Goal: Information Seeking & Learning: Learn about a topic

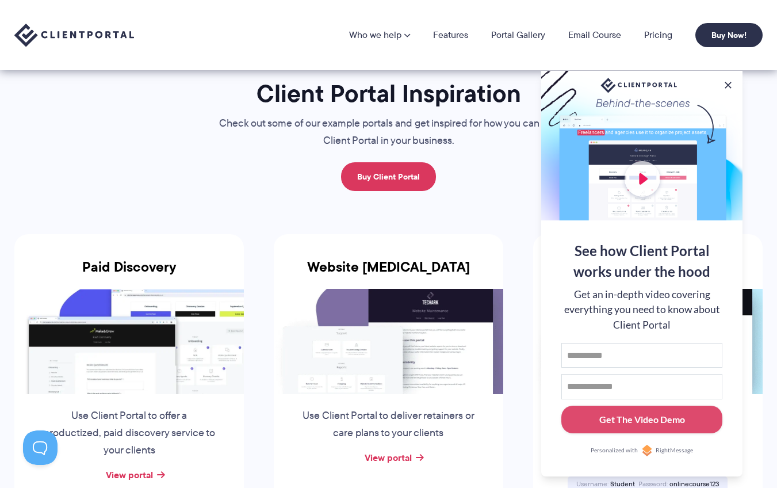
click at [67, 34] on img at bounding box center [74, 36] width 120 height 24
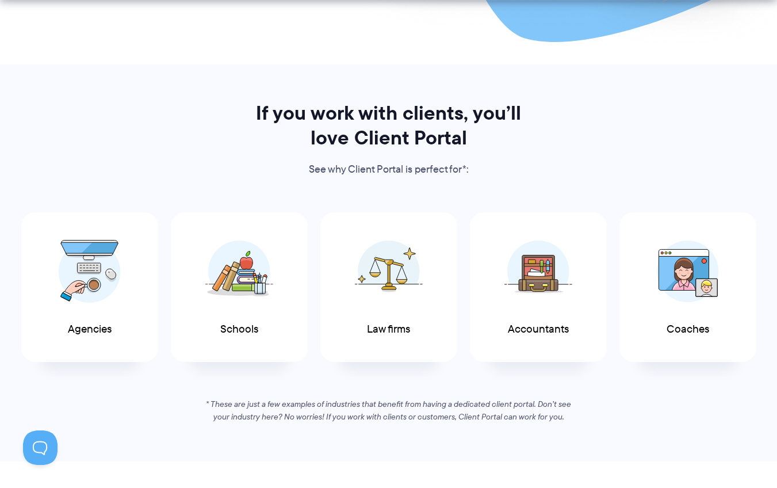
scroll to position [561, 0]
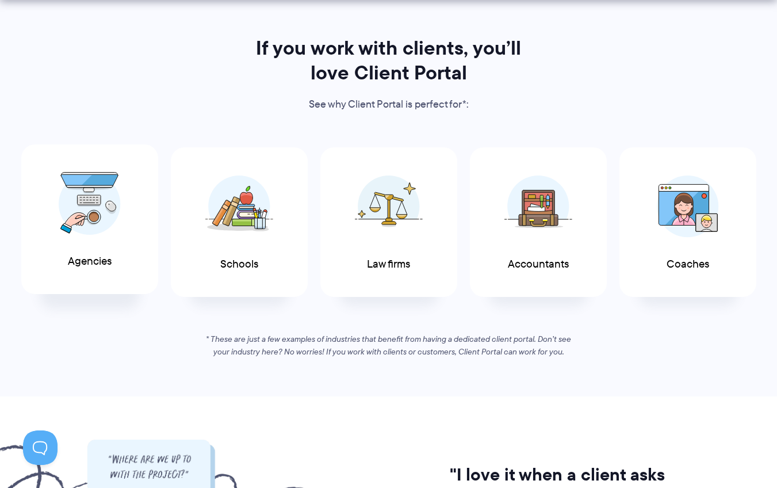
click at [117, 223] on img at bounding box center [90, 203] width 62 height 63
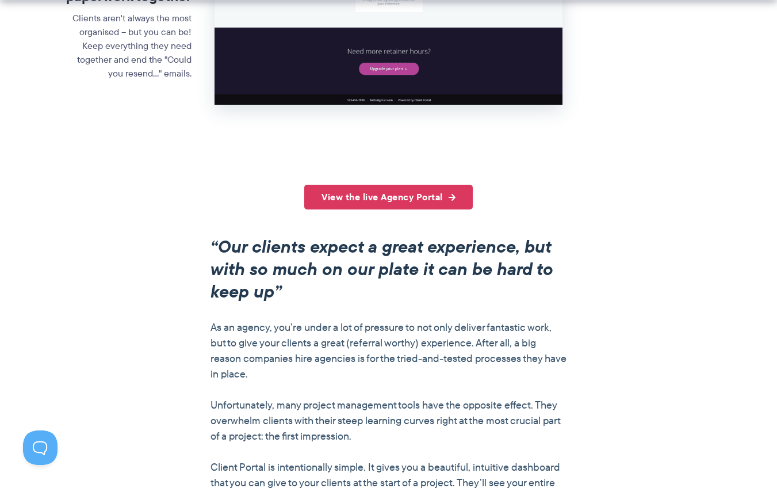
scroll to position [748, 0]
